Goal: Find specific page/section: Find specific page/section

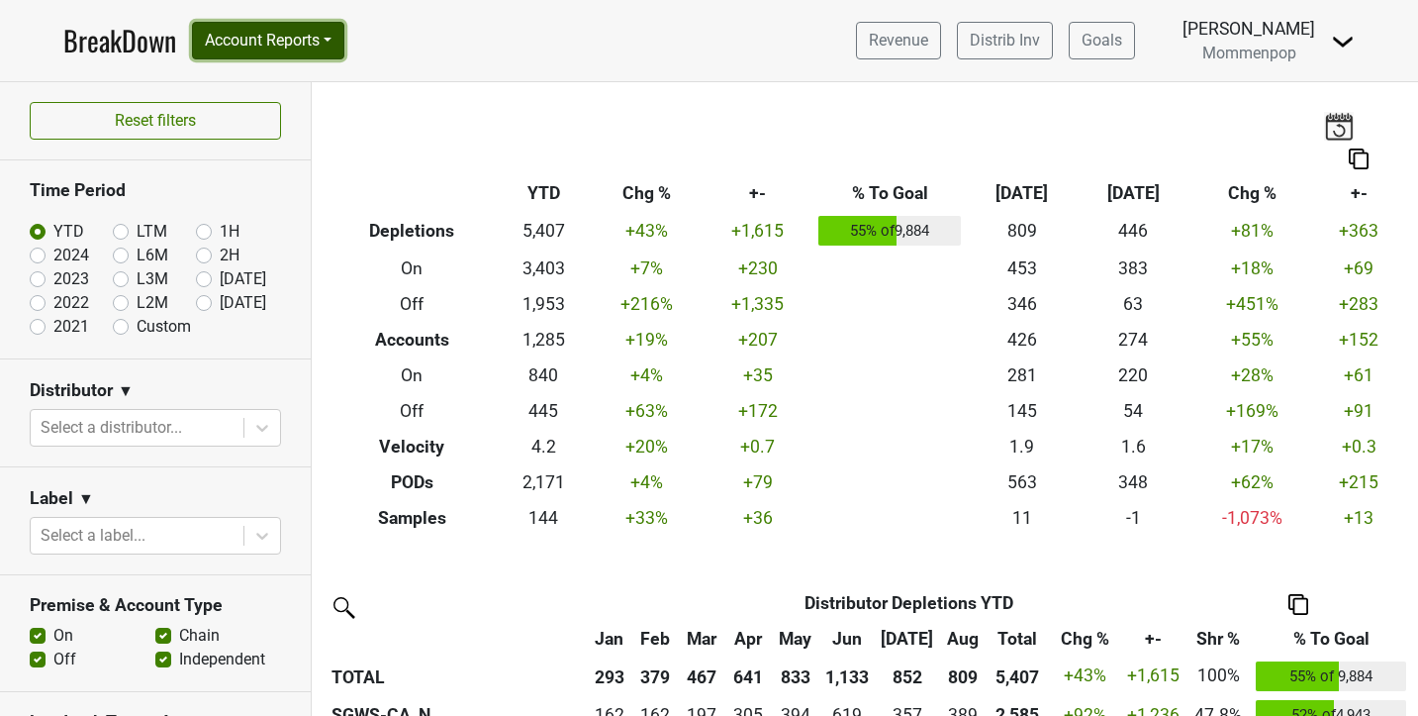
click at [253, 48] on button "Account Reports" at bounding box center [268, 41] width 152 height 38
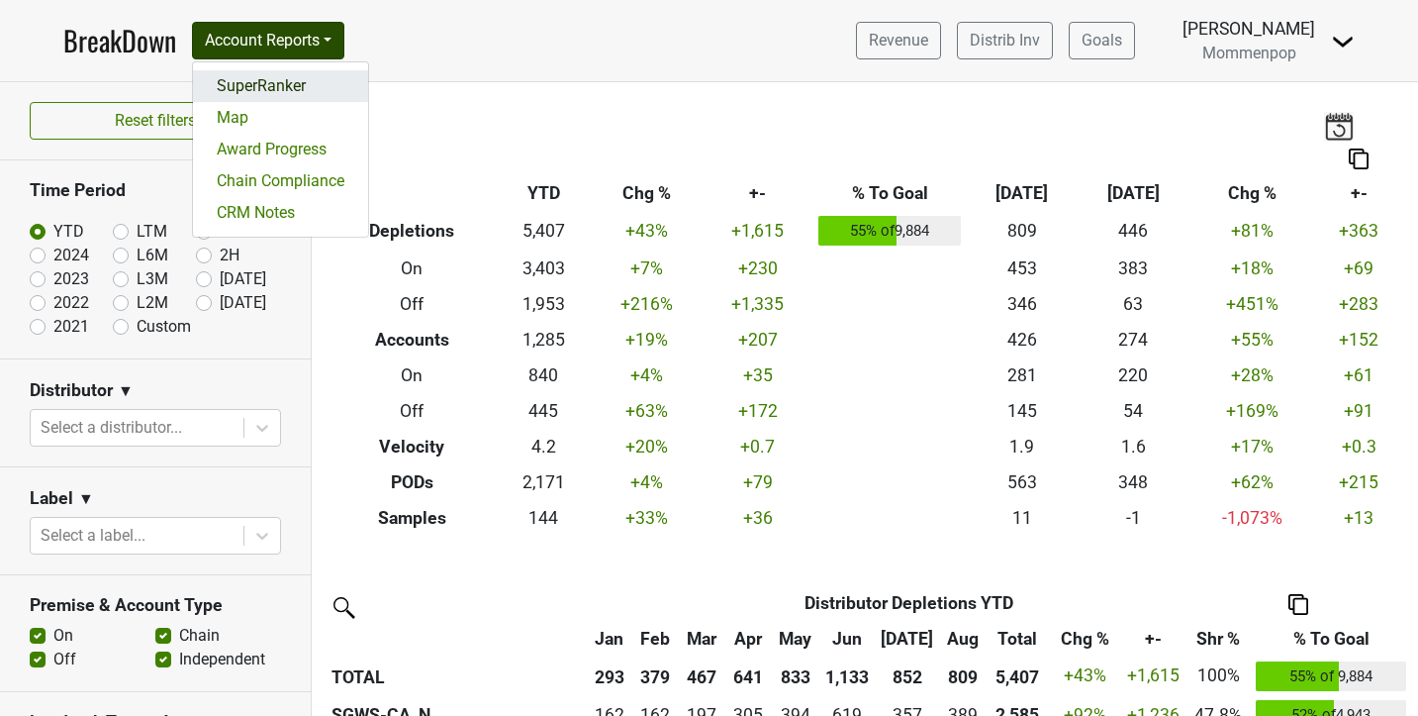
click at [281, 97] on link "SuperRanker" at bounding box center [280, 86] width 175 height 32
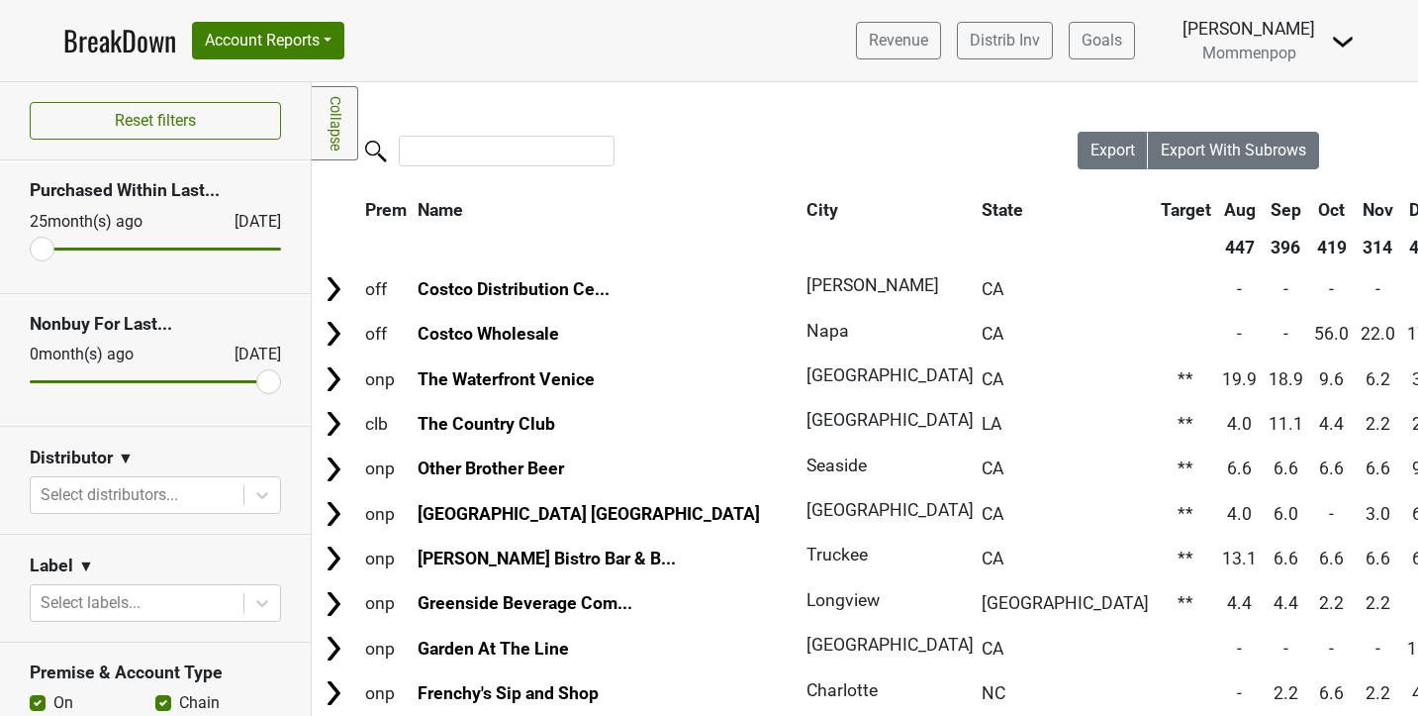
scroll to position [0, 40]
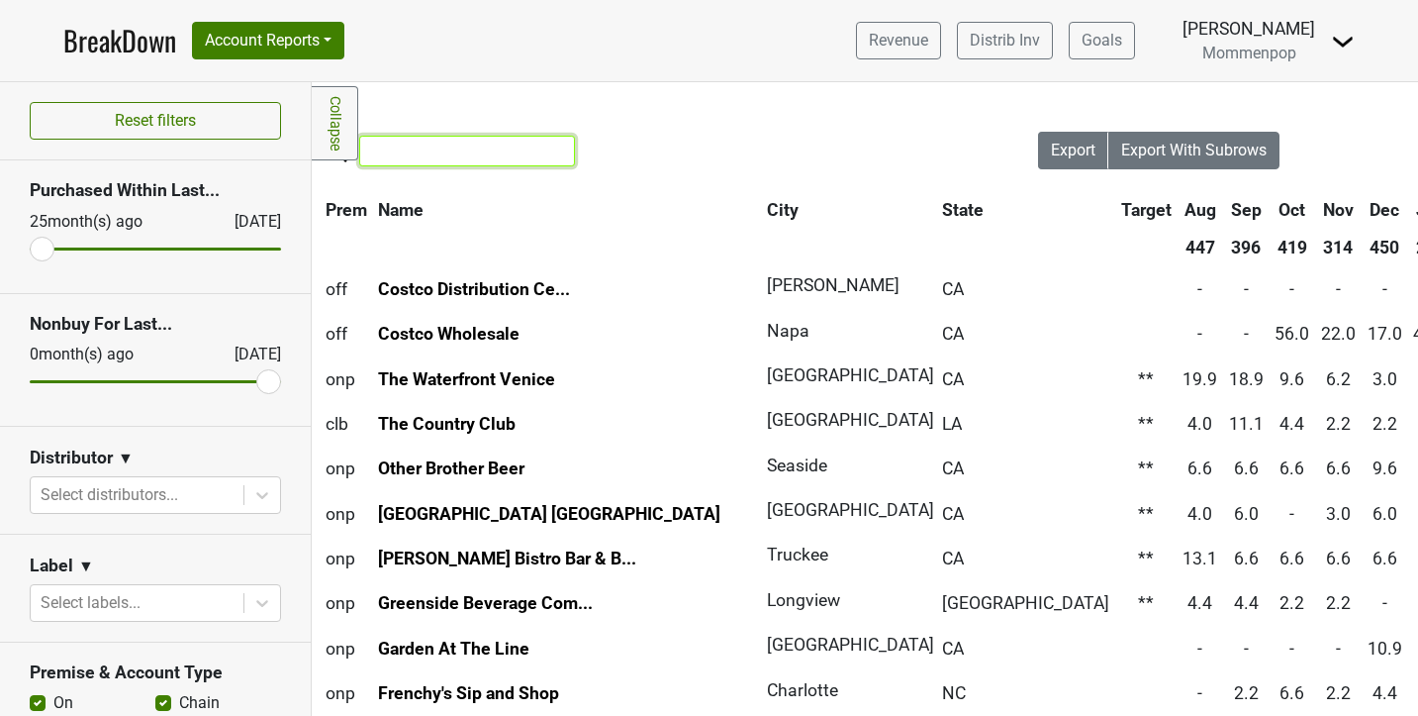
click at [423, 144] on input "search" at bounding box center [467, 151] width 216 height 31
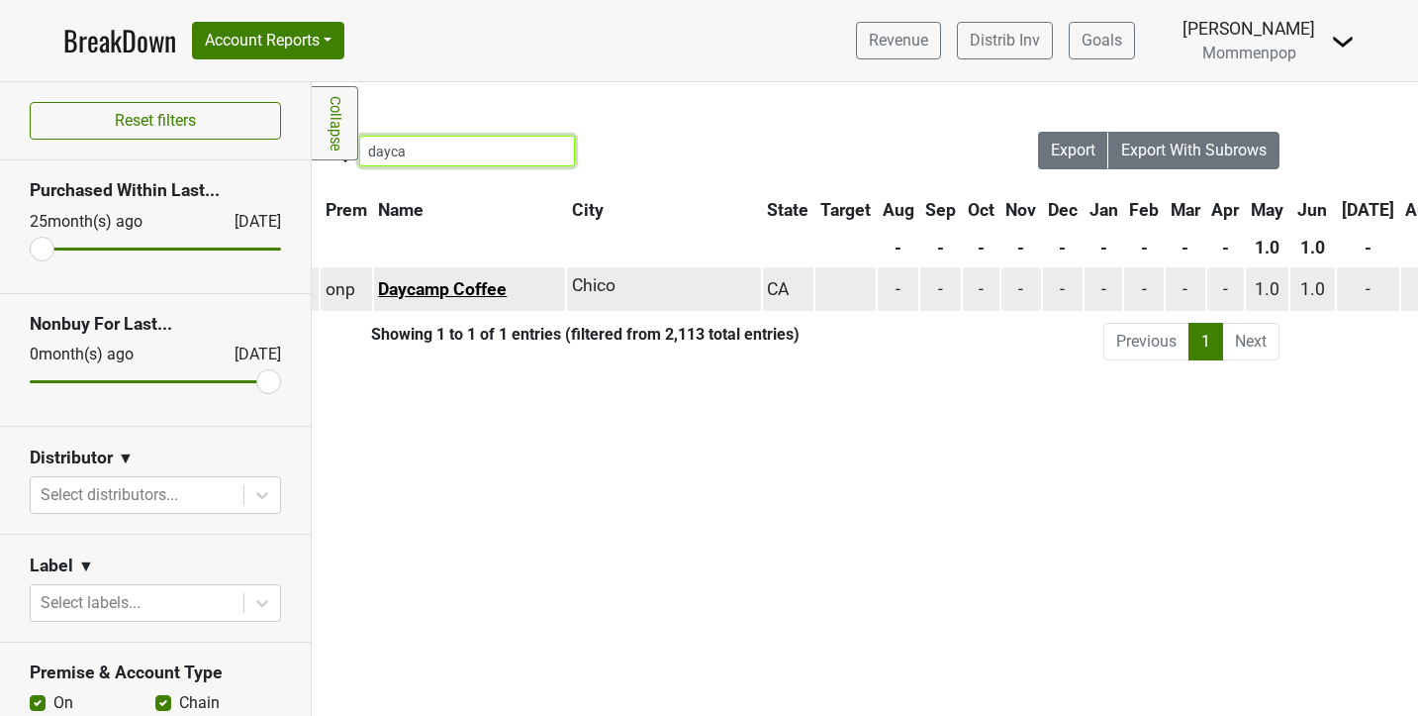
type input "dayca"
click at [484, 282] on link "Daycamp Coffee" at bounding box center [442, 289] width 129 height 20
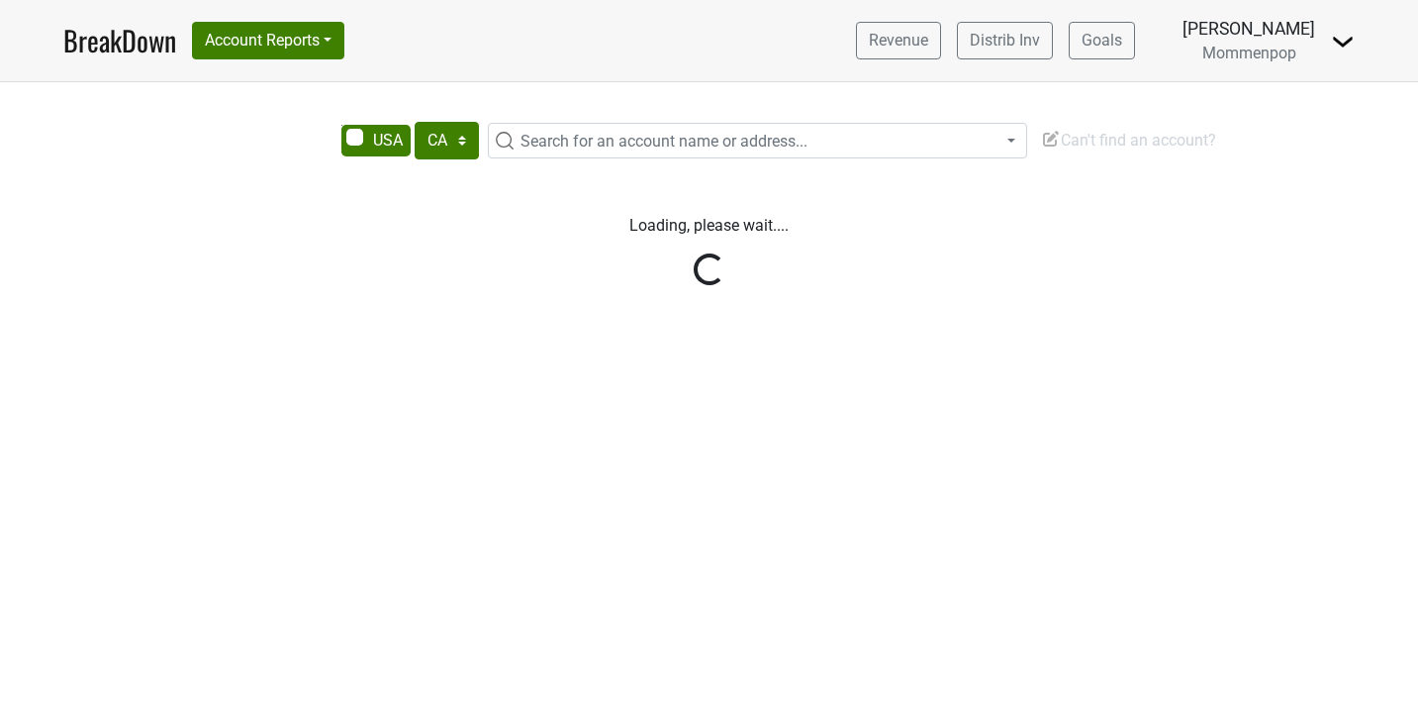
select select "CA"
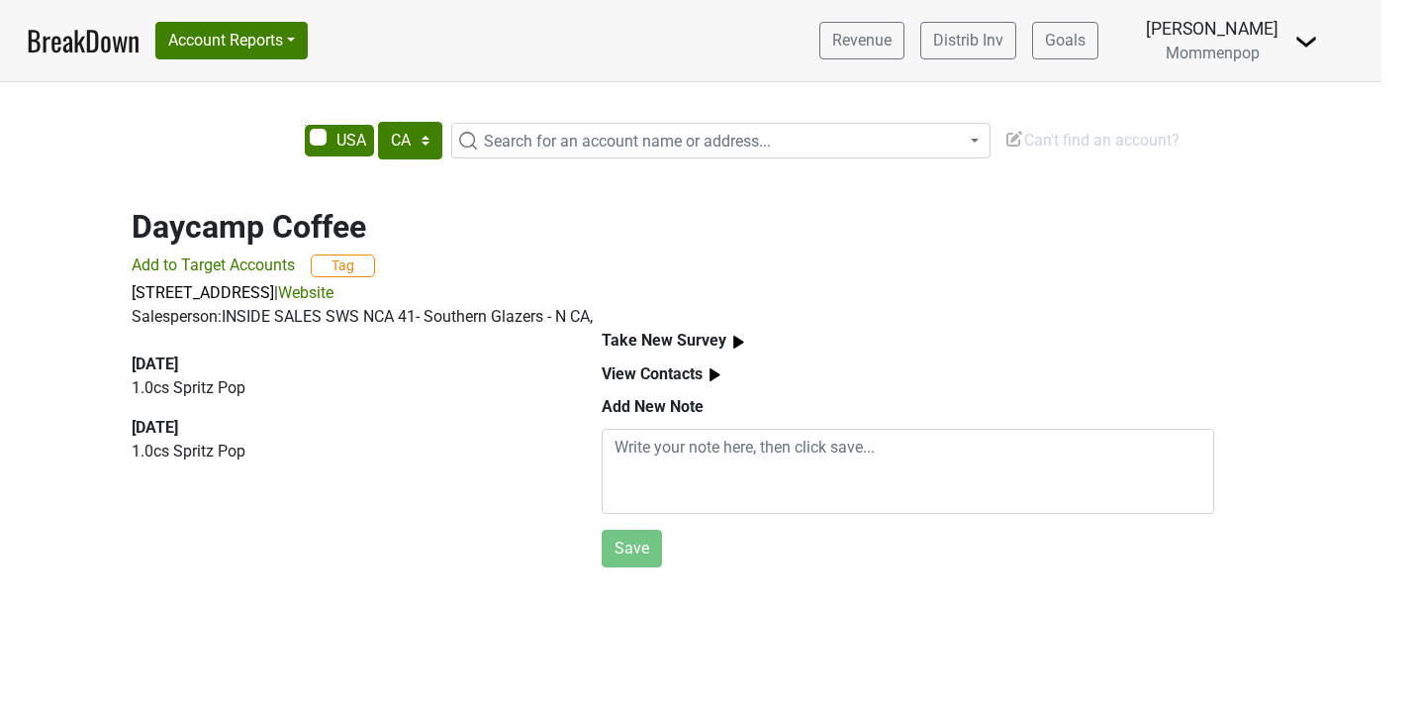
scroll to position [0, 32]
